Goal: Information Seeking & Learning: Compare options

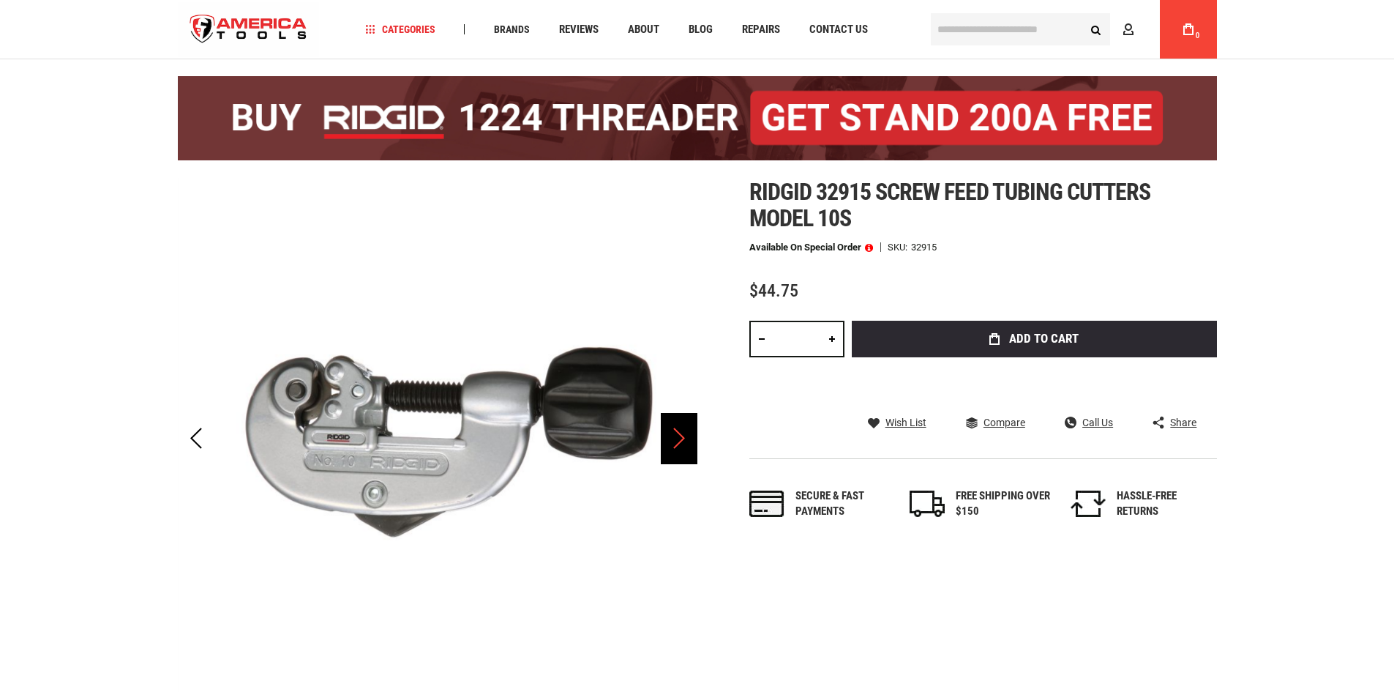
drag, startPoint x: 0, startPoint y: 0, endPoint x: 682, endPoint y: 450, distance: 817.1
click at [682, 450] on div "Next" at bounding box center [679, 438] width 37 height 51
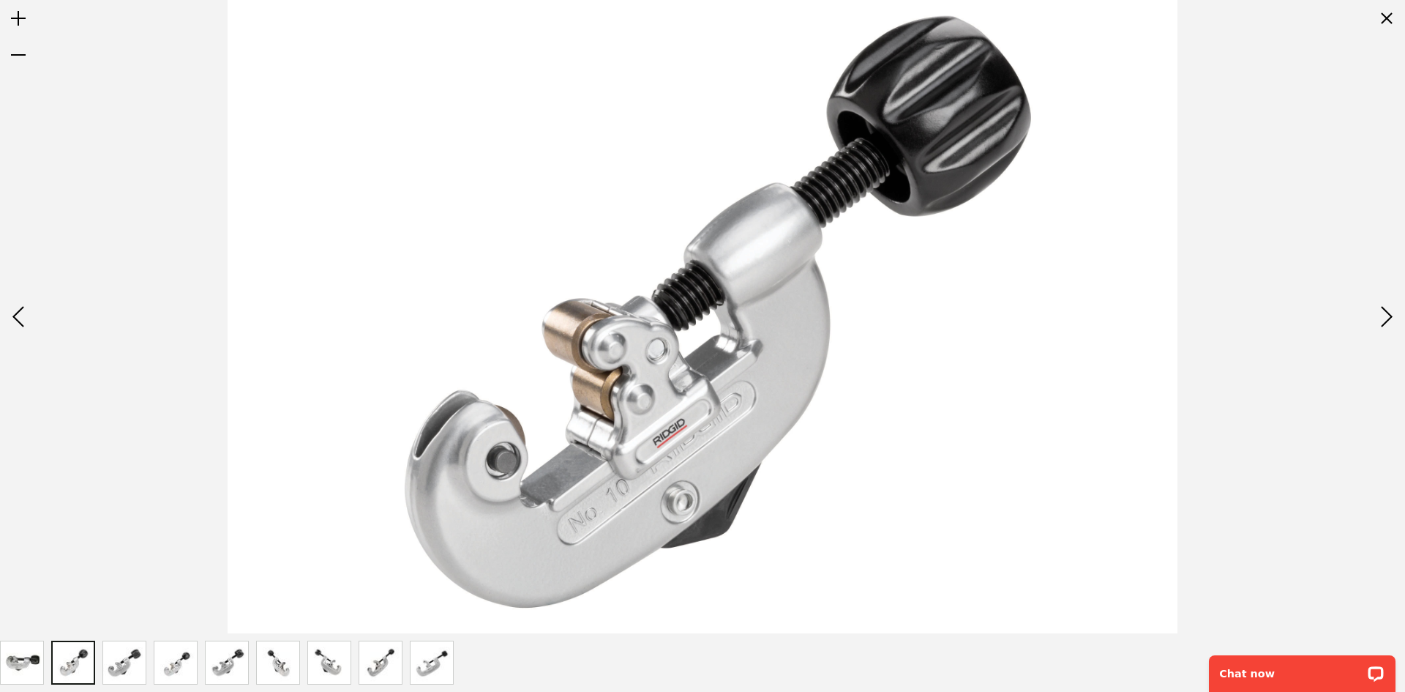
click at [139, 675] on img "RIDGID 32915 Screw Feed Tubing Cutters Model 10S" at bounding box center [124, 662] width 42 height 42
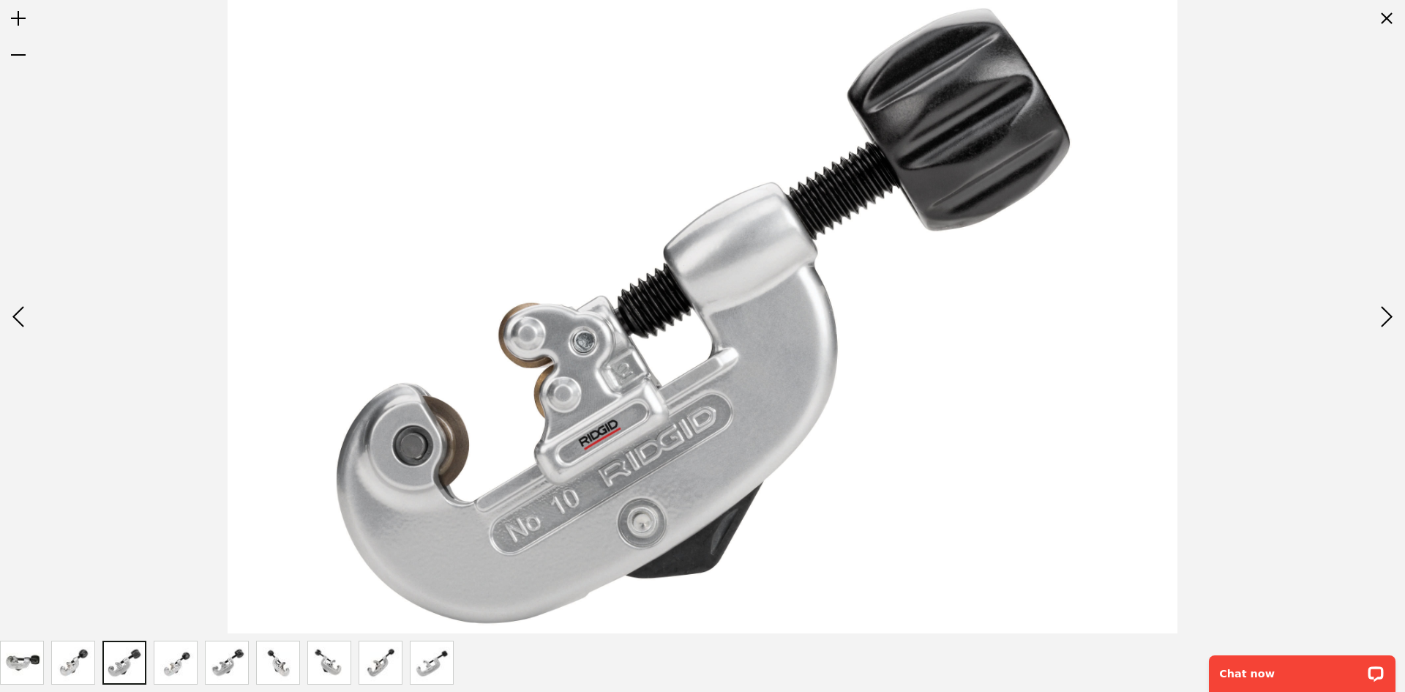
click at [157, 670] on img "RIDGID 32915 Screw Feed Tubing Cutters Model 10S" at bounding box center [175, 662] width 42 height 42
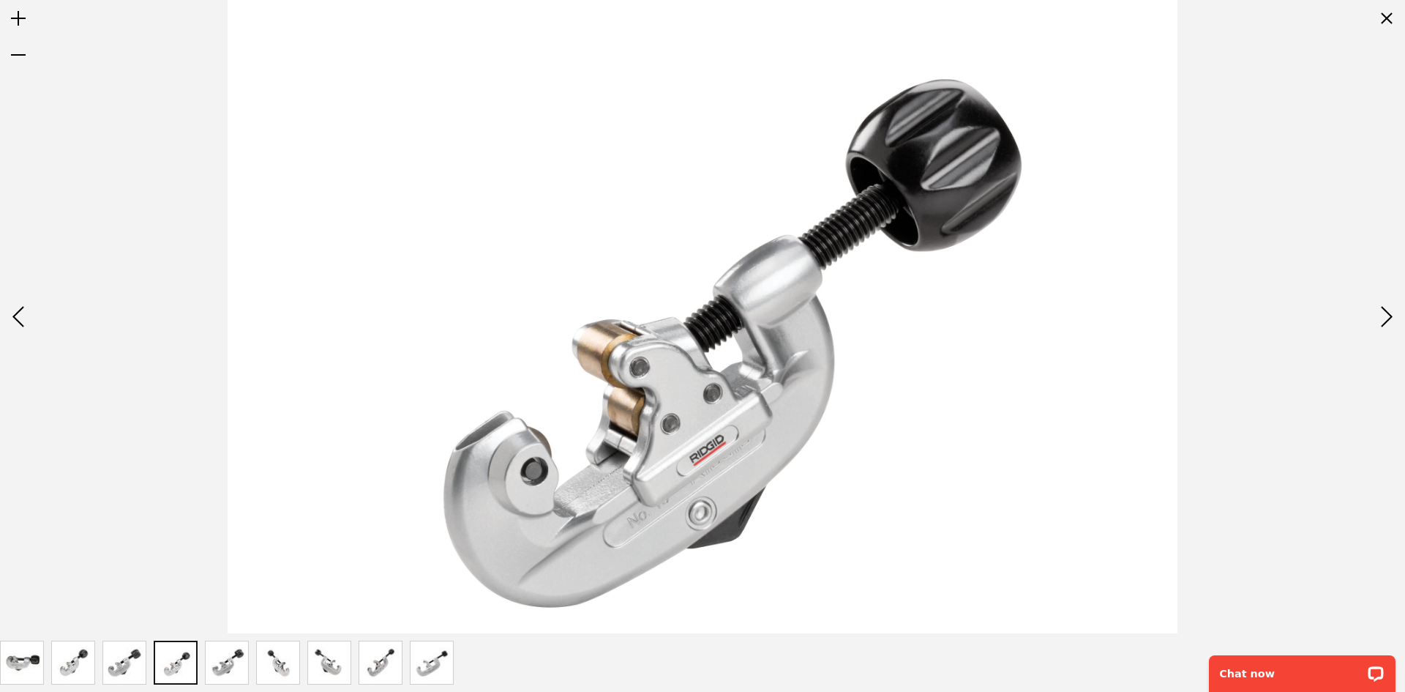
click at [247, 678] on img "RIDGID 32915 Screw Feed Tubing Cutters Model 10S" at bounding box center [227, 662] width 42 height 42
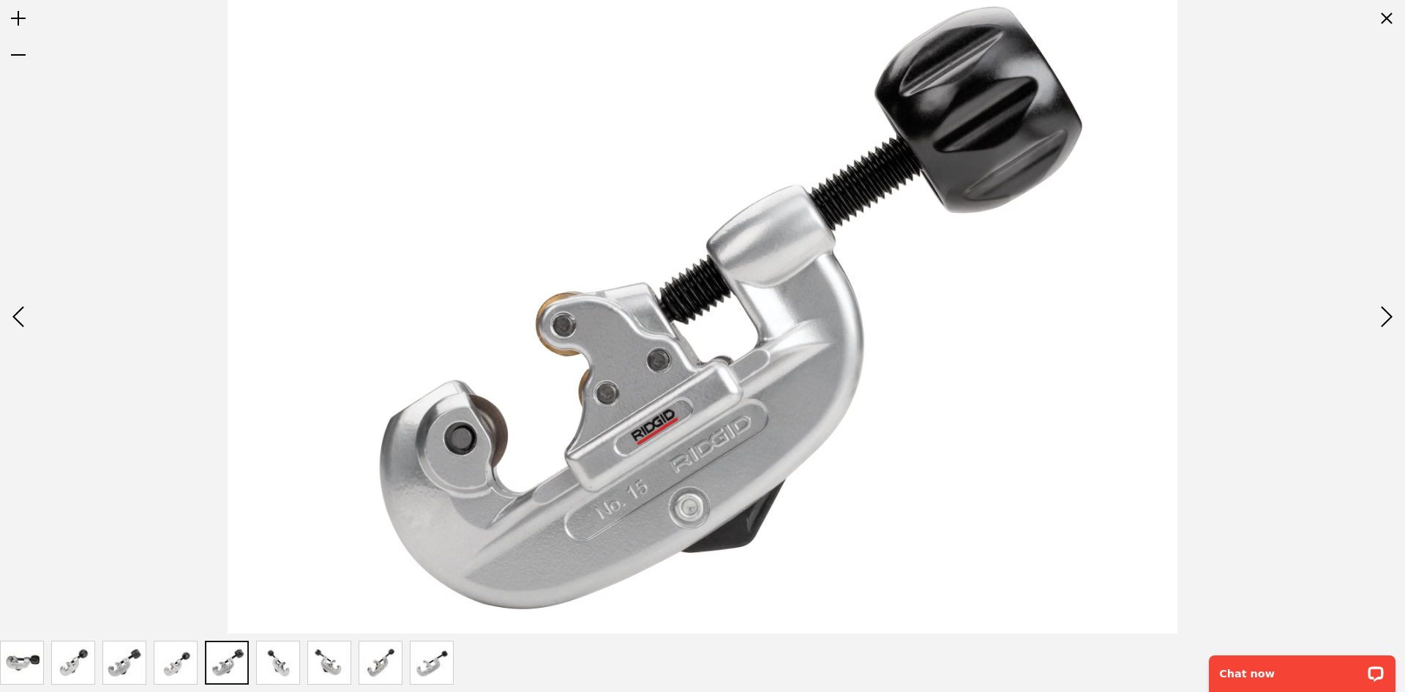
click at [277, 672] on img "RIDGID 32915 Screw Feed Tubing Cutters Model 10S" at bounding box center [278, 662] width 42 height 42
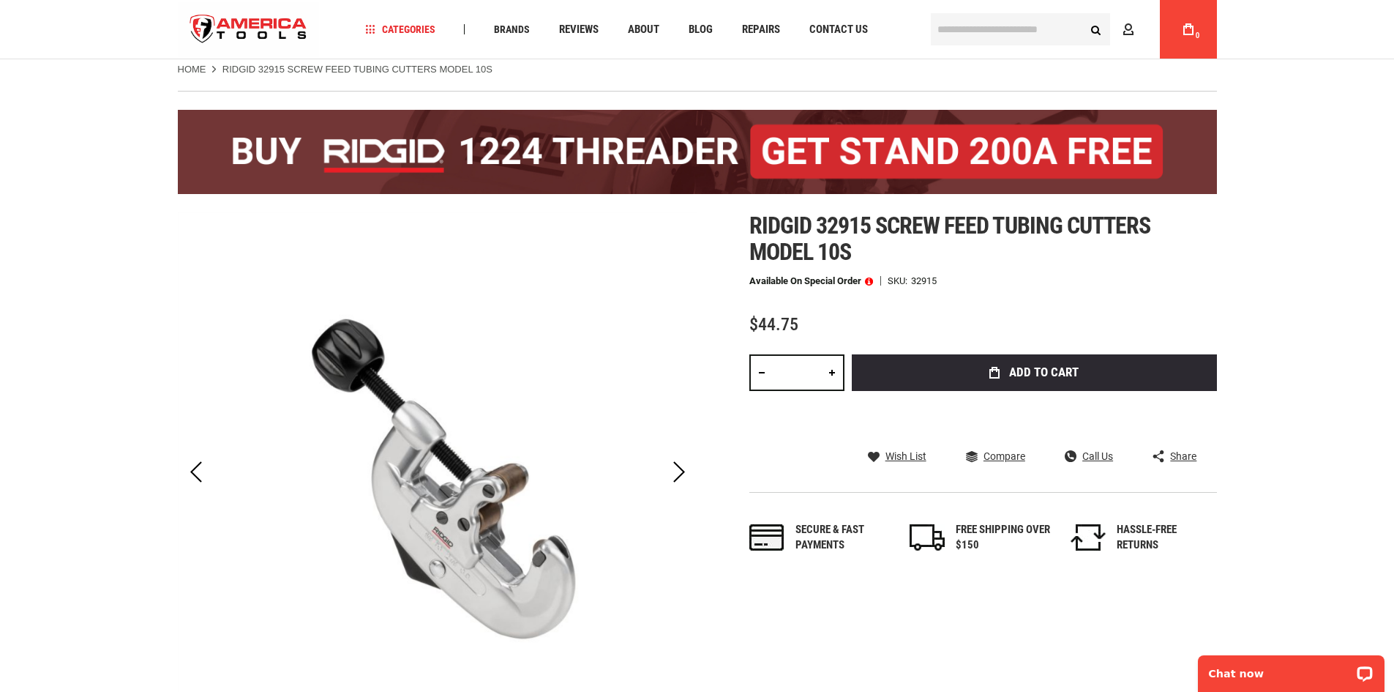
scroll to position [73, 0]
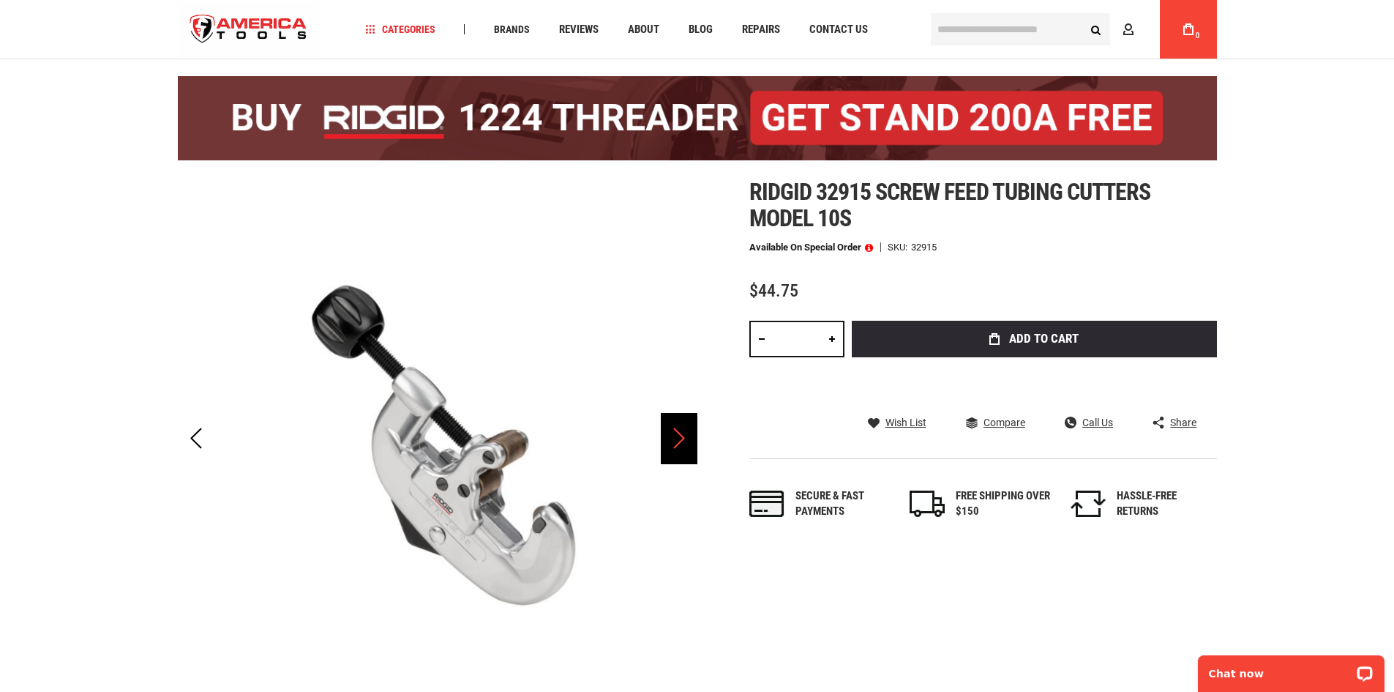
click at [680, 459] on div "Next" at bounding box center [679, 438] width 37 height 51
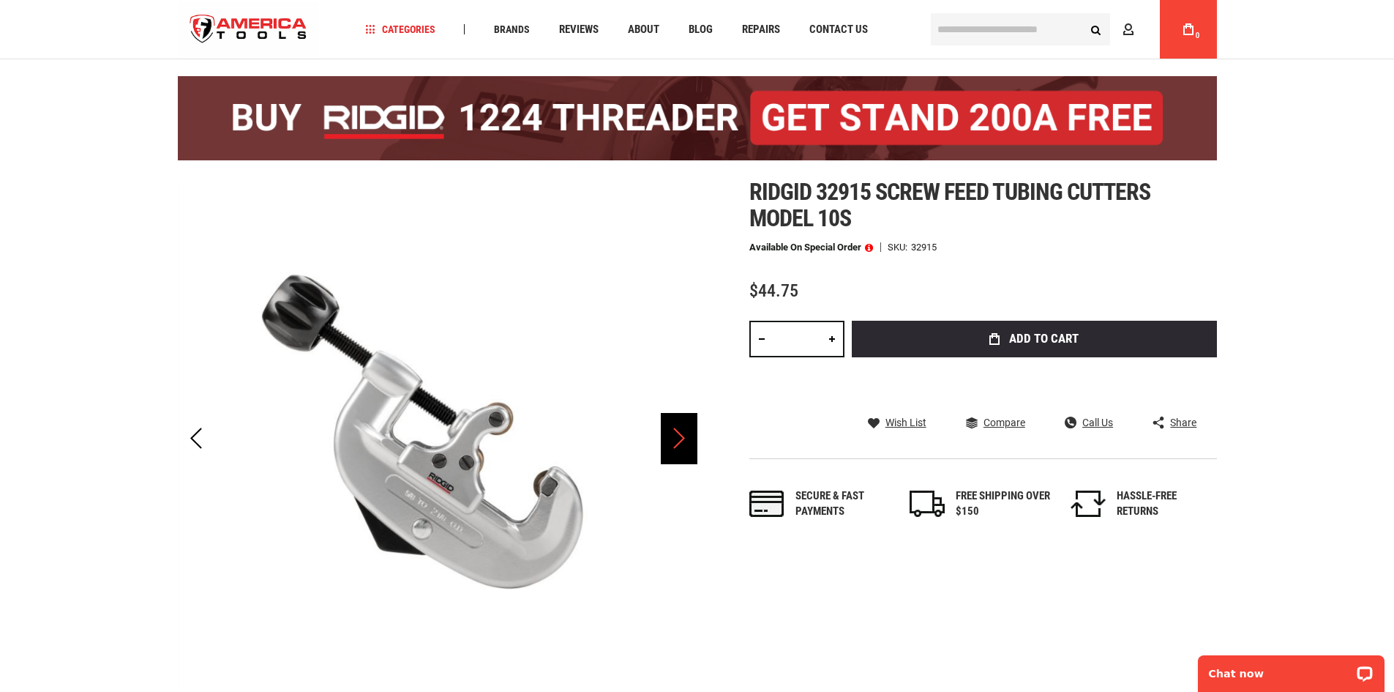
click at [680, 457] on div "Next" at bounding box center [679, 438] width 37 height 51
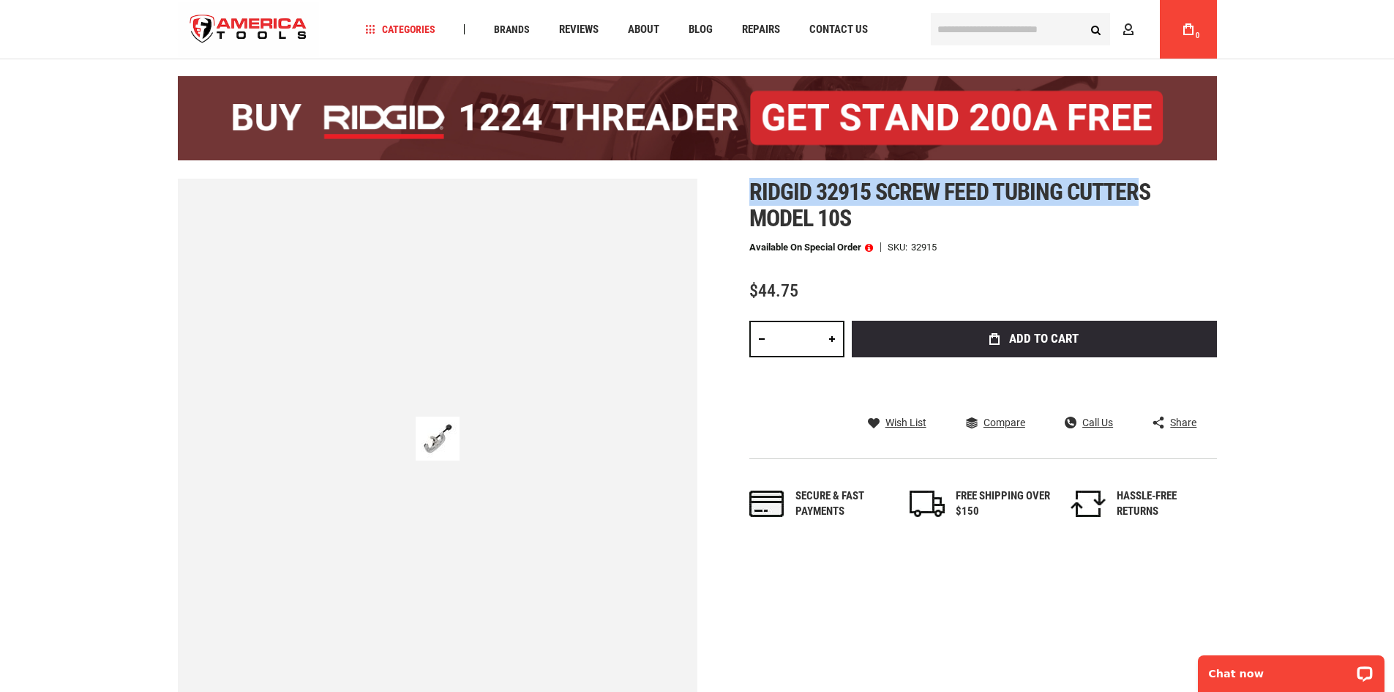
drag, startPoint x: 748, startPoint y: 191, endPoint x: 1143, endPoint y: 195, distance: 395.2
click at [1143, 195] on div "Skip to the end of the images gallery Skip to the beginning of the images galle…" at bounding box center [697, 468] width 1039 height 578
copy span "Ridgid 32915 screw feed tubing cutter"
click at [178, 439] on div "Previous" at bounding box center [196, 438] width 37 height 51
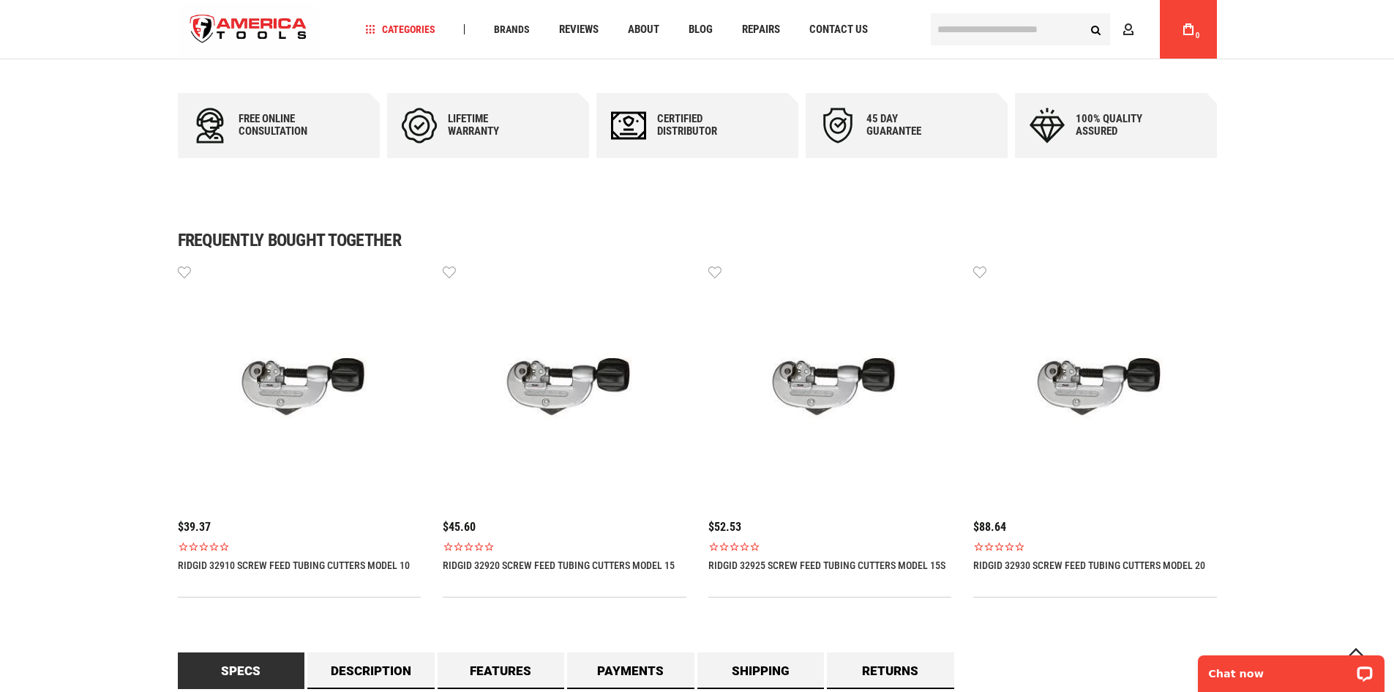
scroll to position [878, 0]
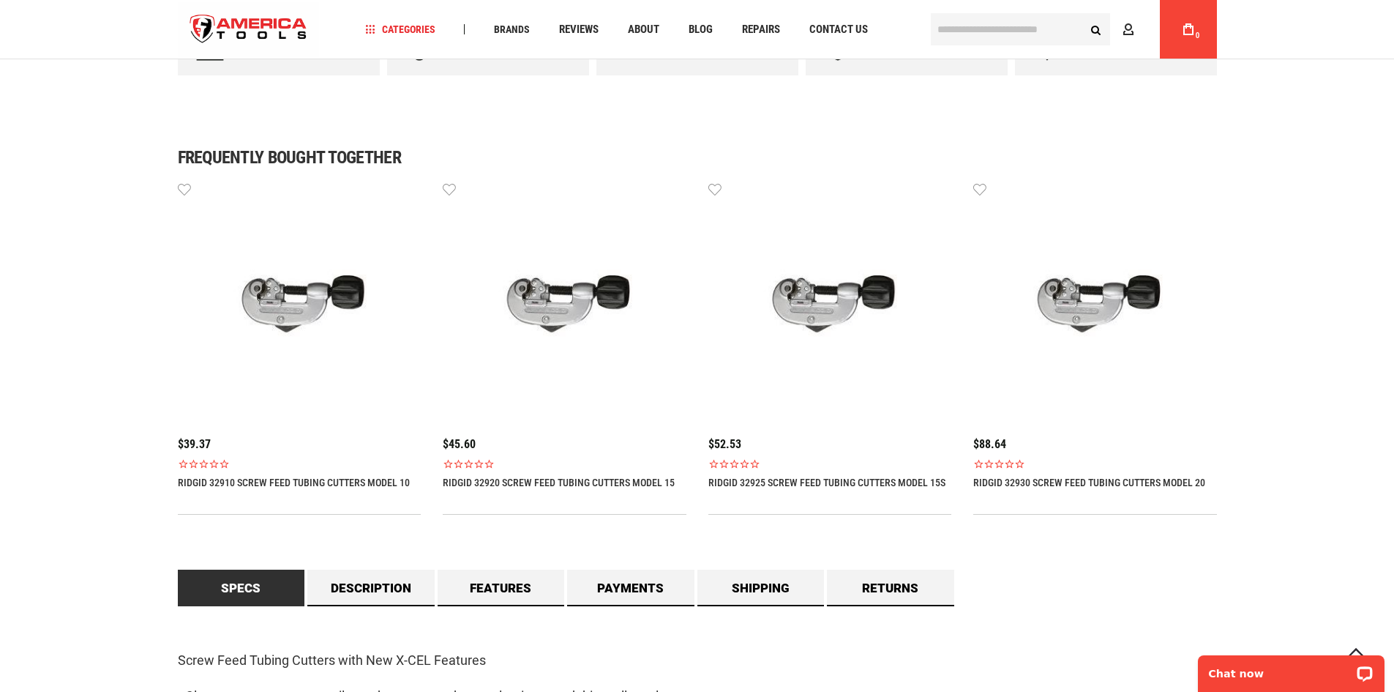
click at [304, 338] on img at bounding box center [300, 303] width 244 height 244
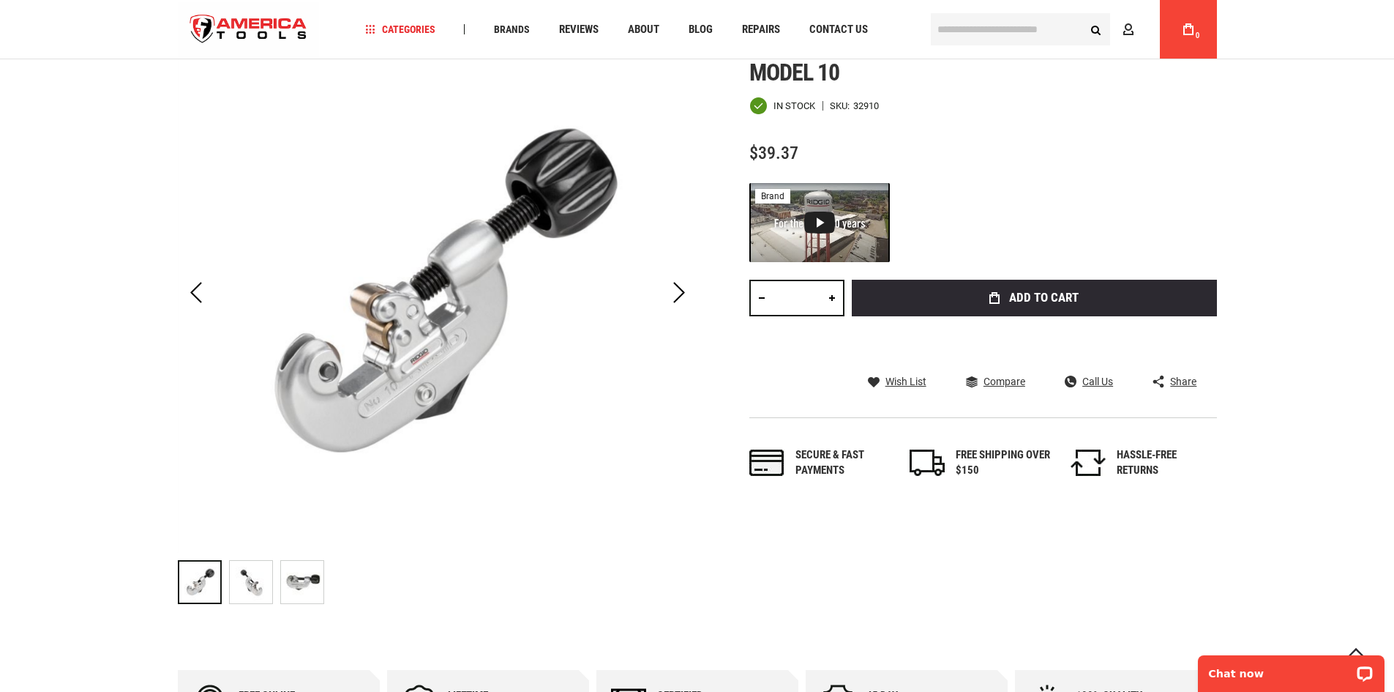
scroll to position [220, 0]
drag, startPoint x: 239, startPoint y: 551, endPoint x: 250, endPoint y: 574, distance: 26.2
click at [241, 555] on div "RIDGID 32910 Screw Feed Tubing Cutters Model 10" at bounding box center [254, 581] width 51 height 59
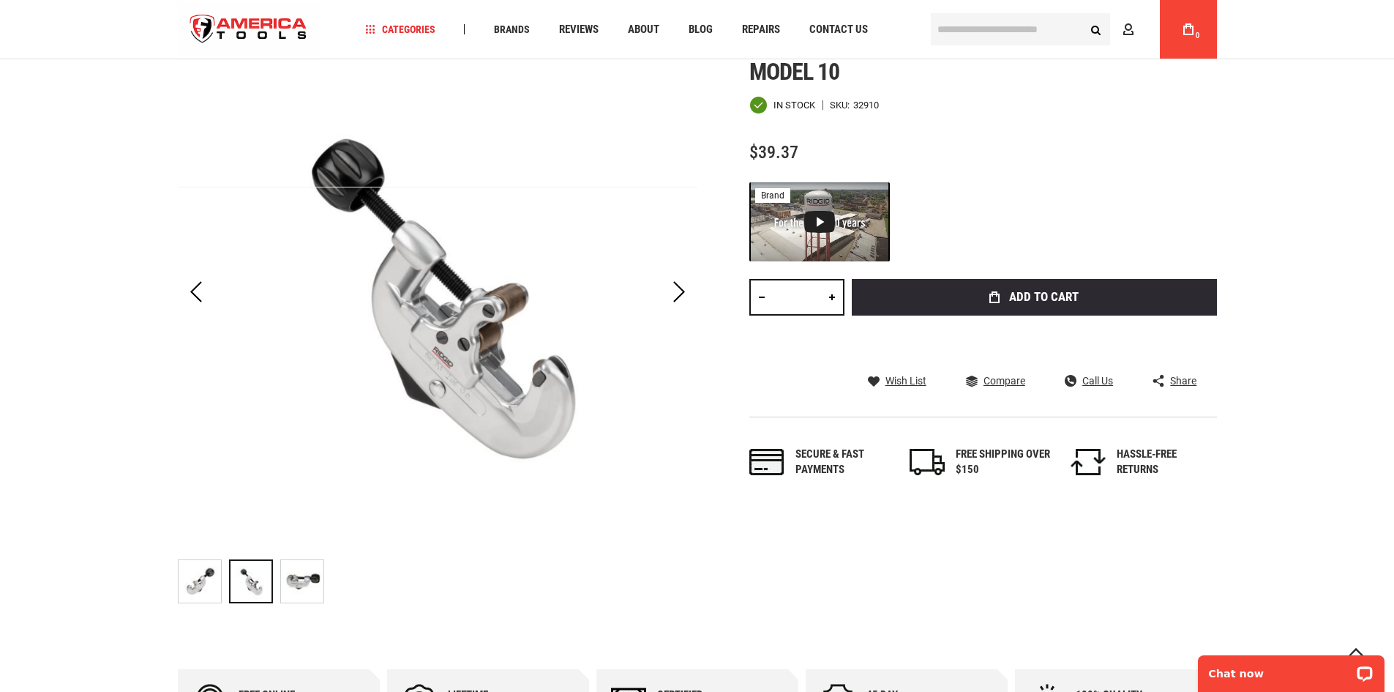
click at [206, 594] on img "RIDGID 32910 Screw Feed Tubing Cutters Model 10" at bounding box center [200, 581] width 42 height 42
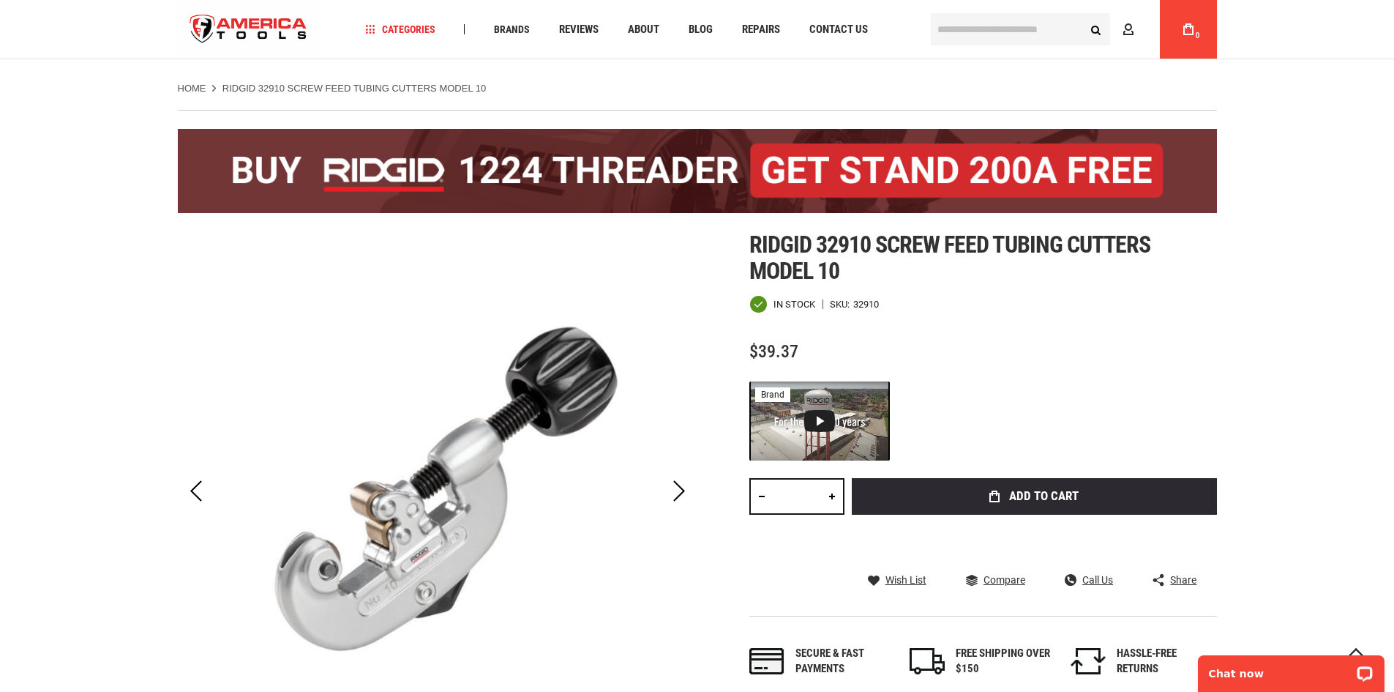
scroll to position [0, 0]
